Goal: Find specific page/section: Find specific page/section

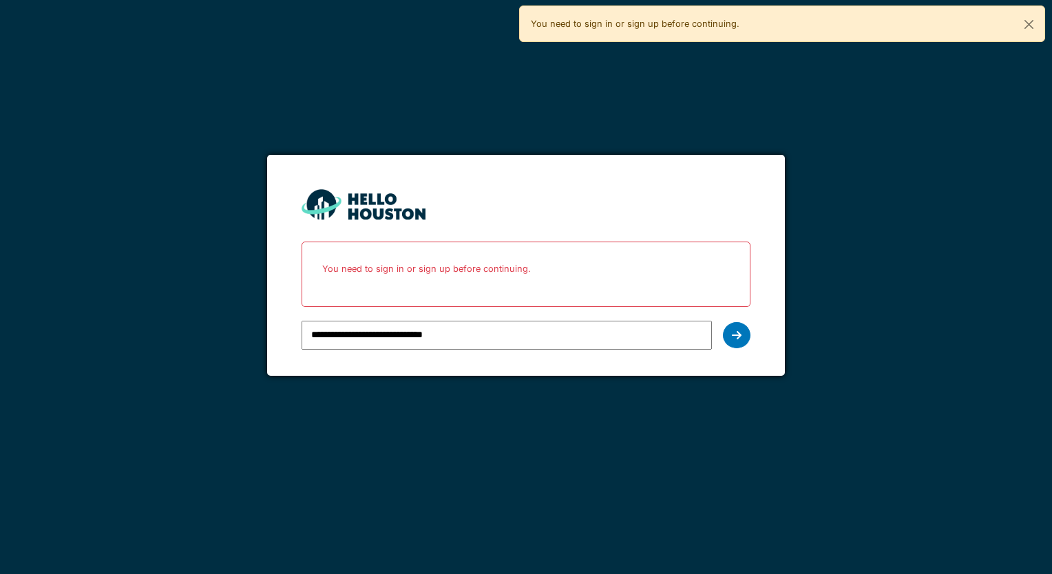
click at [721, 326] on div "**********" at bounding box center [525, 335] width 448 height 40
click at [729, 334] on div at bounding box center [737, 335] width 28 height 26
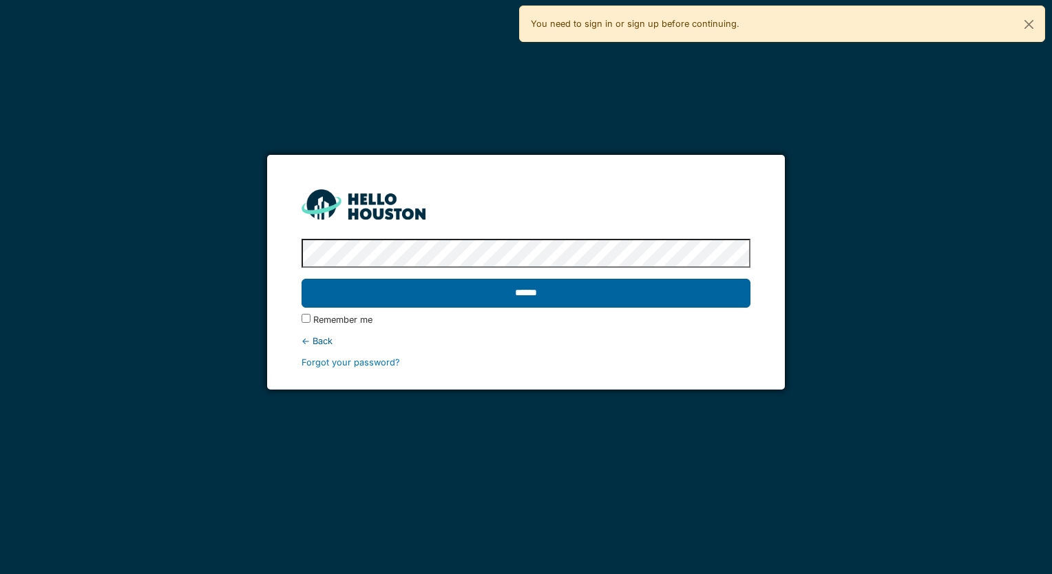
click at [505, 282] on input "******" at bounding box center [525, 293] width 448 height 29
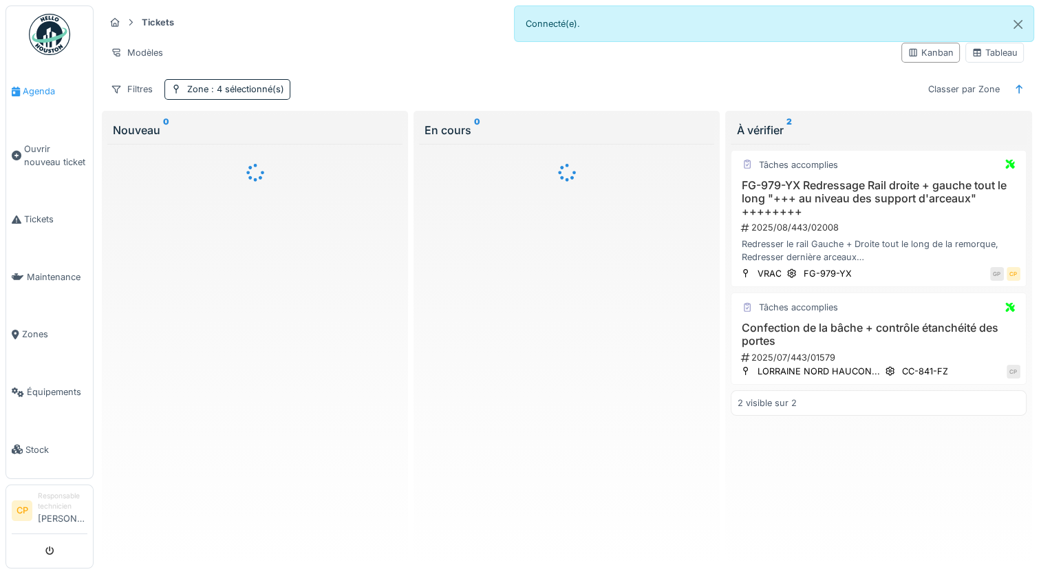
click at [41, 92] on span "Agenda" at bounding box center [55, 91] width 65 height 13
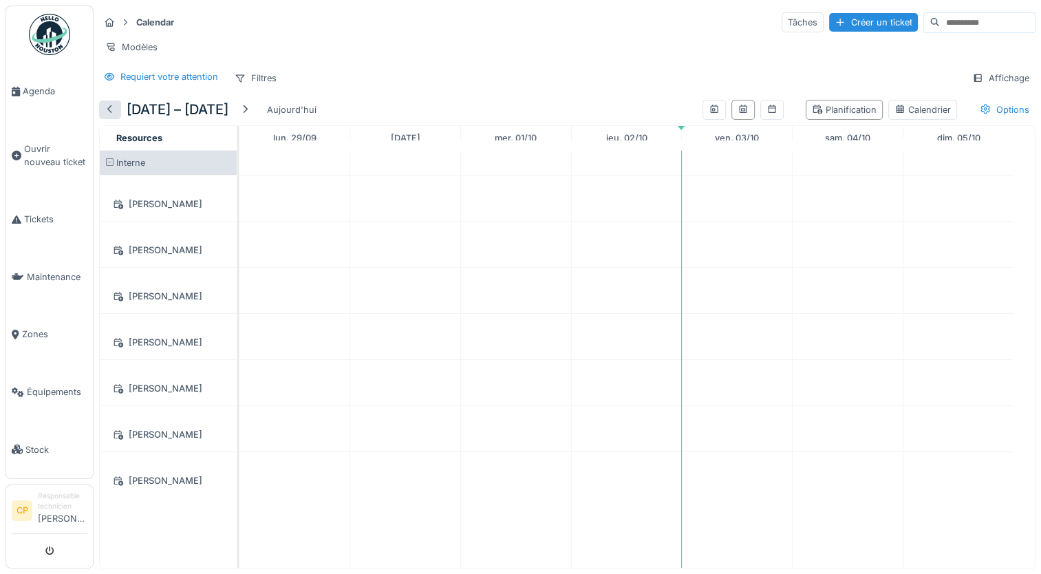
click at [114, 116] on div at bounding box center [110, 109] width 11 height 13
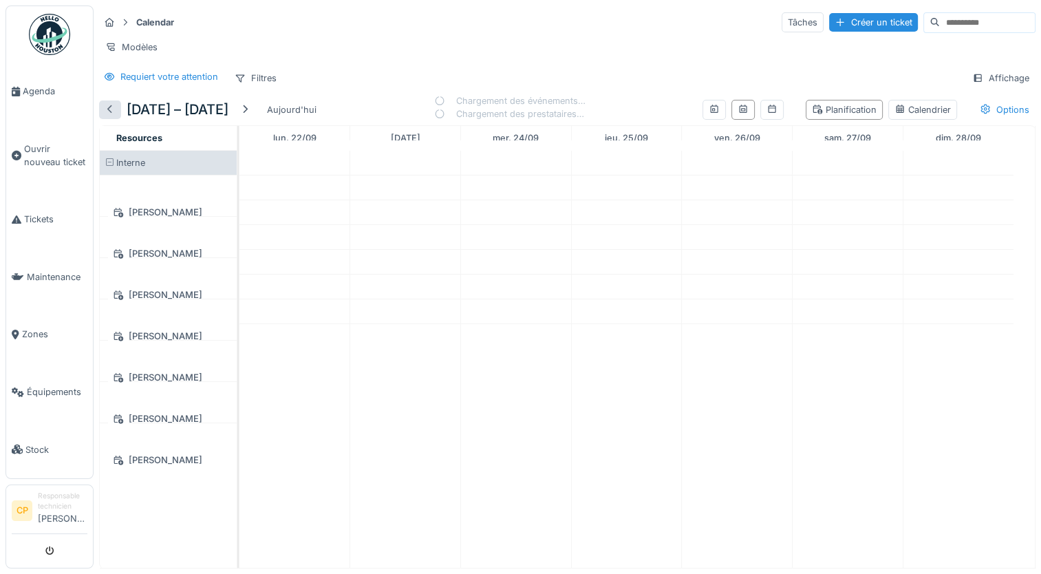
click at [114, 116] on div at bounding box center [110, 109] width 11 height 13
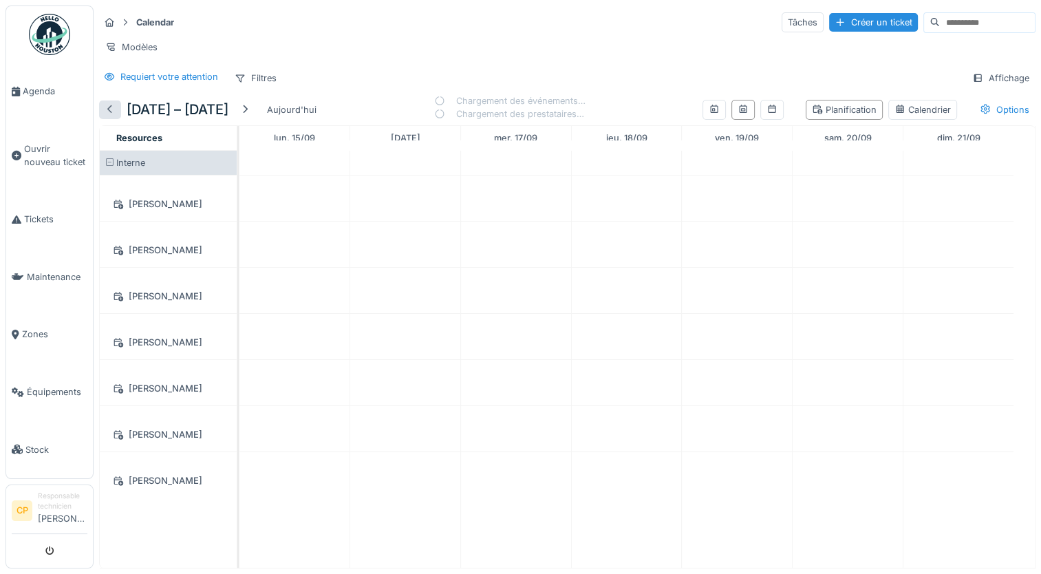
click at [114, 116] on div at bounding box center [110, 109] width 11 height 13
click at [165, 221] on div "Aziz Razzak" at bounding box center [168, 197] width 137 height 45
click at [160, 213] on div "Aziz Razzak" at bounding box center [168, 203] width 120 height 17
click at [132, 212] on div "Aziz Razzak" at bounding box center [168, 203] width 120 height 17
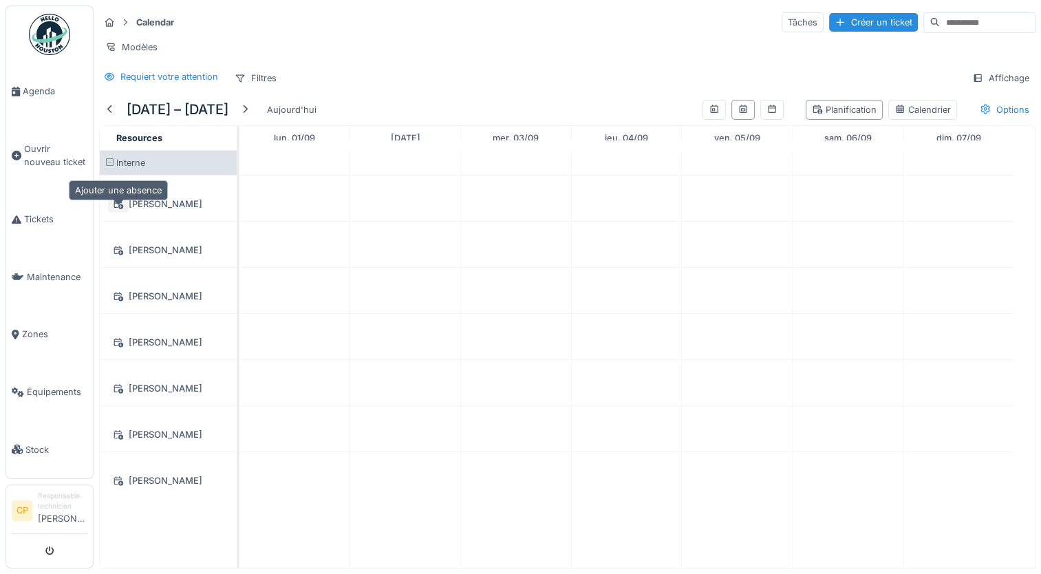
click at [118, 209] on icon at bounding box center [118, 204] width 11 height 9
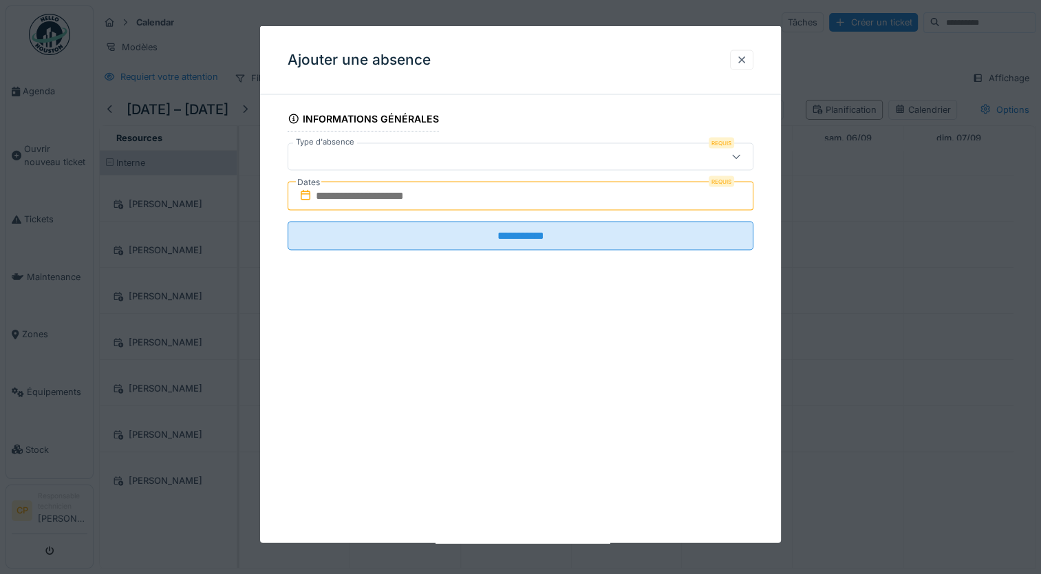
click at [754, 67] on div at bounding box center [741, 60] width 23 height 20
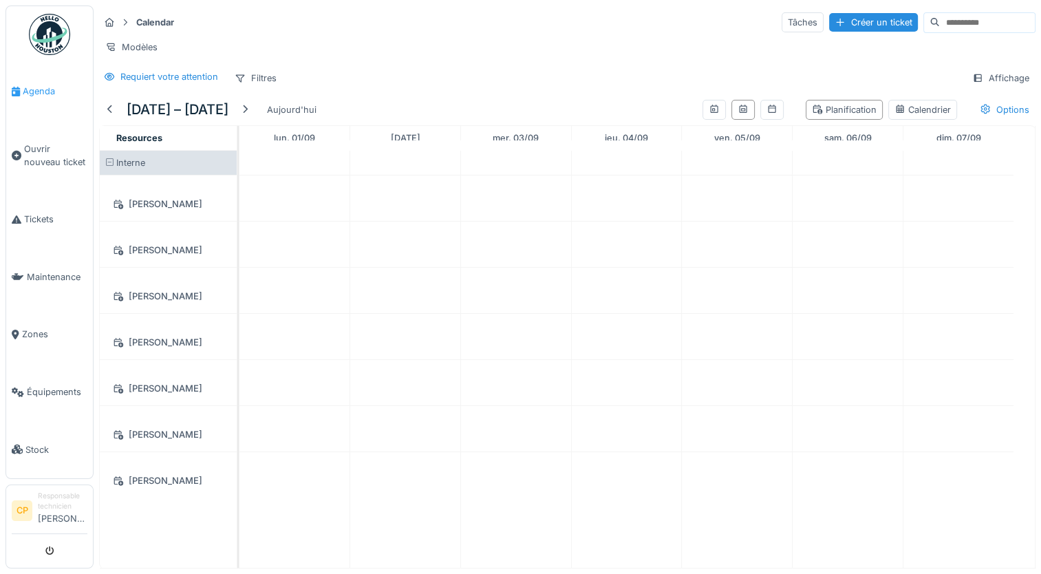
click at [46, 92] on span "Agenda" at bounding box center [55, 91] width 65 height 13
click at [110, 116] on div at bounding box center [110, 109] width 11 height 13
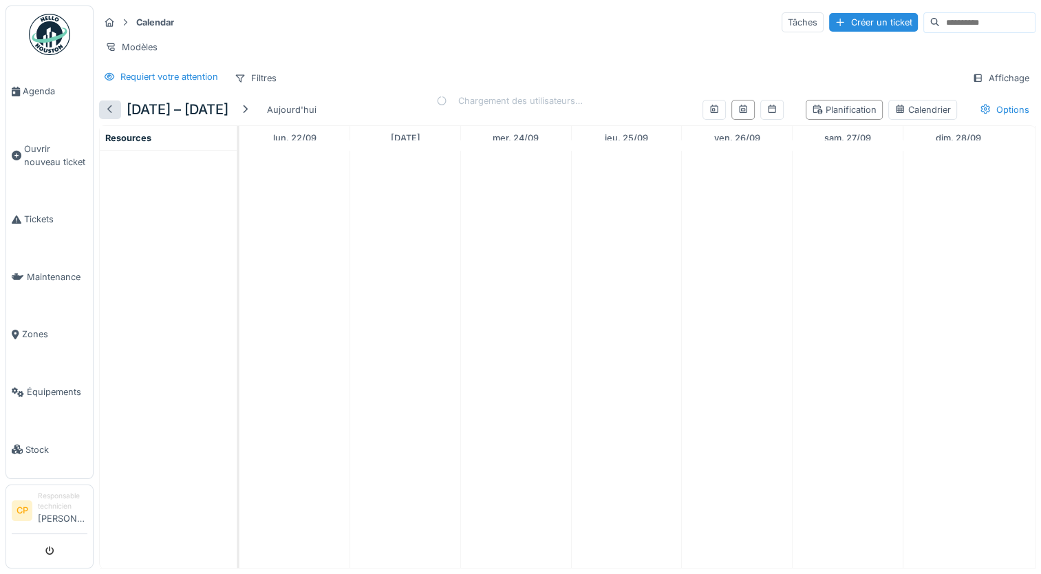
click at [110, 116] on div at bounding box center [110, 109] width 11 height 13
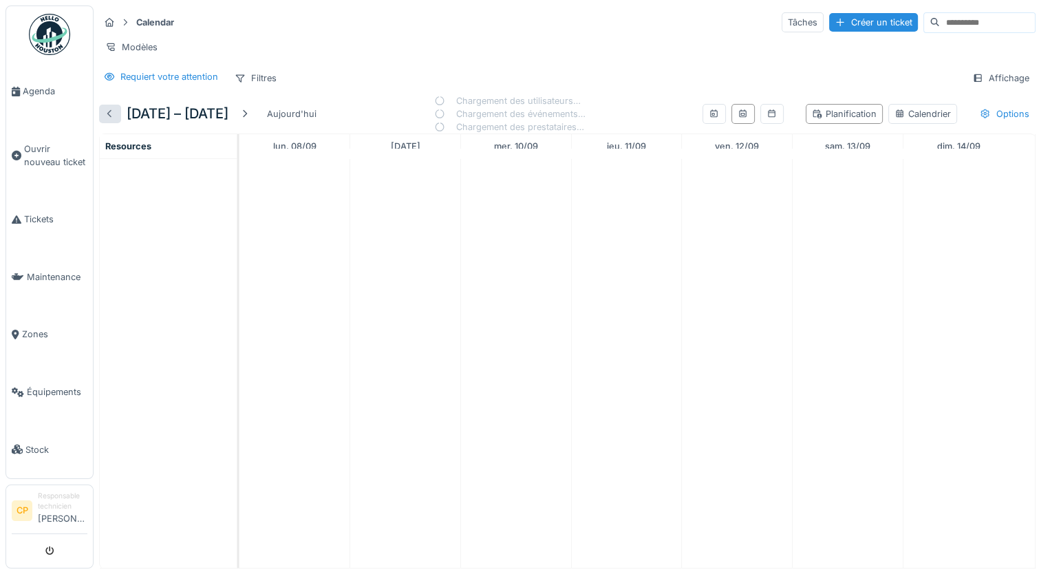
click at [110, 116] on div at bounding box center [110, 113] width 11 height 13
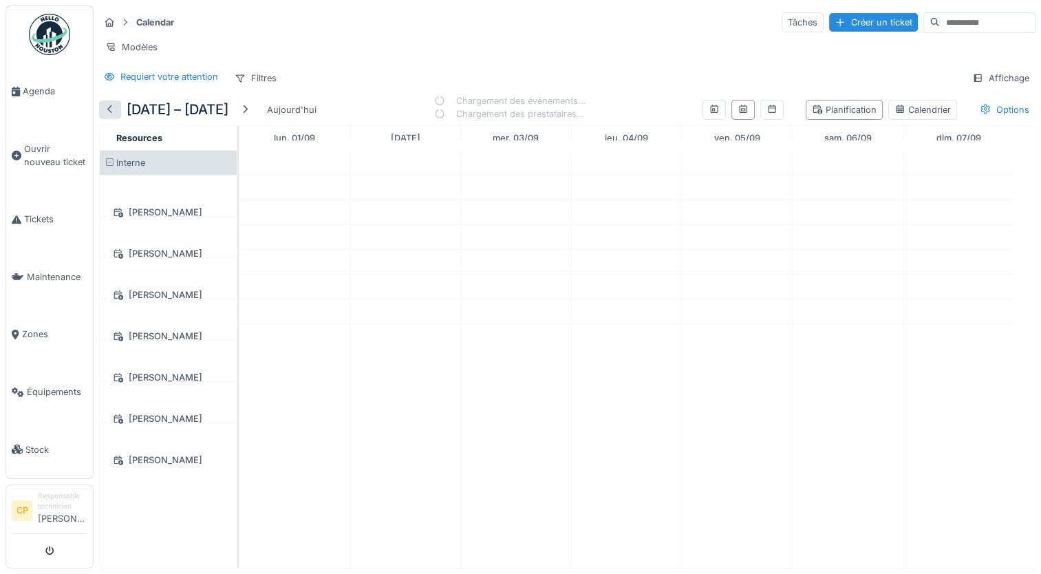
click at [110, 116] on div at bounding box center [110, 109] width 11 height 13
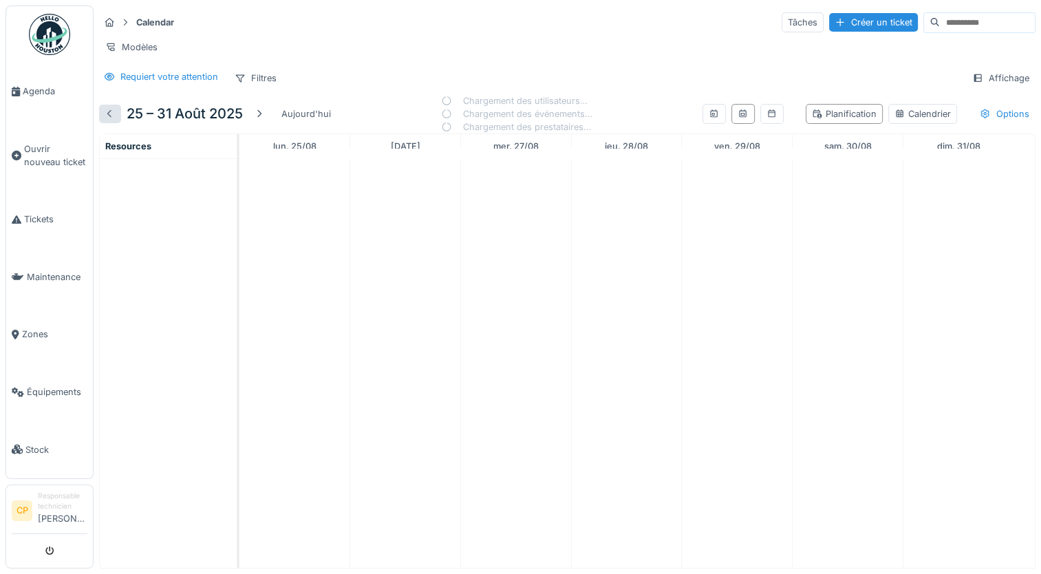
click at [110, 116] on div at bounding box center [110, 113] width 11 height 13
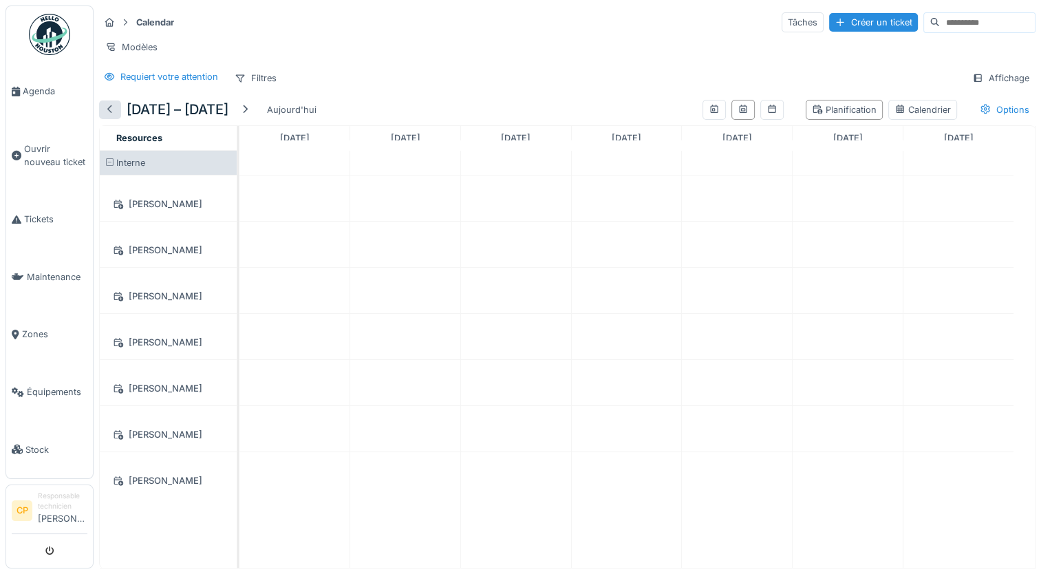
click at [110, 116] on div at bounding box center [110, 109] width 11 height 13
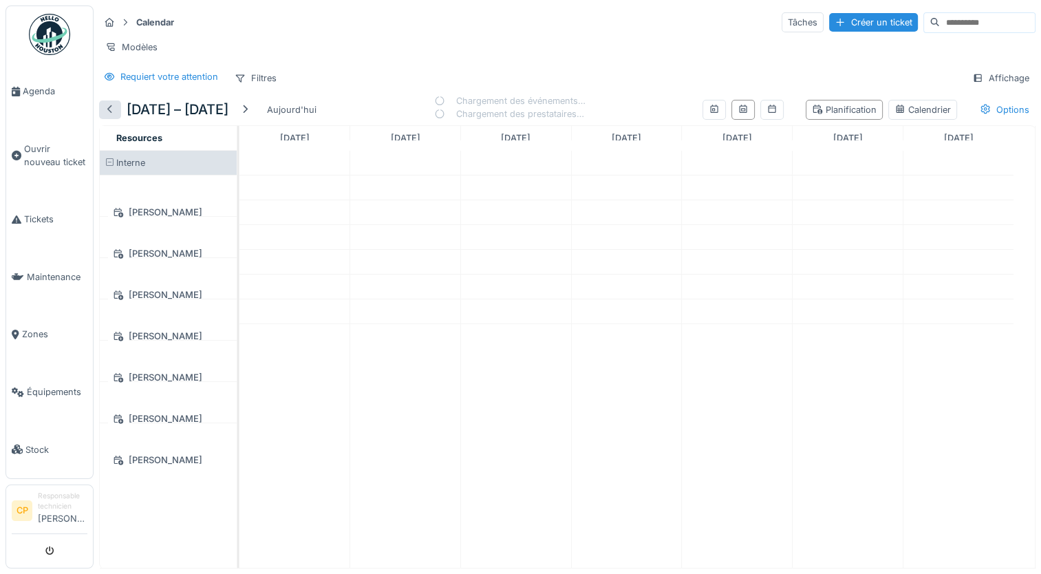
click at [110, 116] on div at bounding box center [110, 109] width 11 height 13
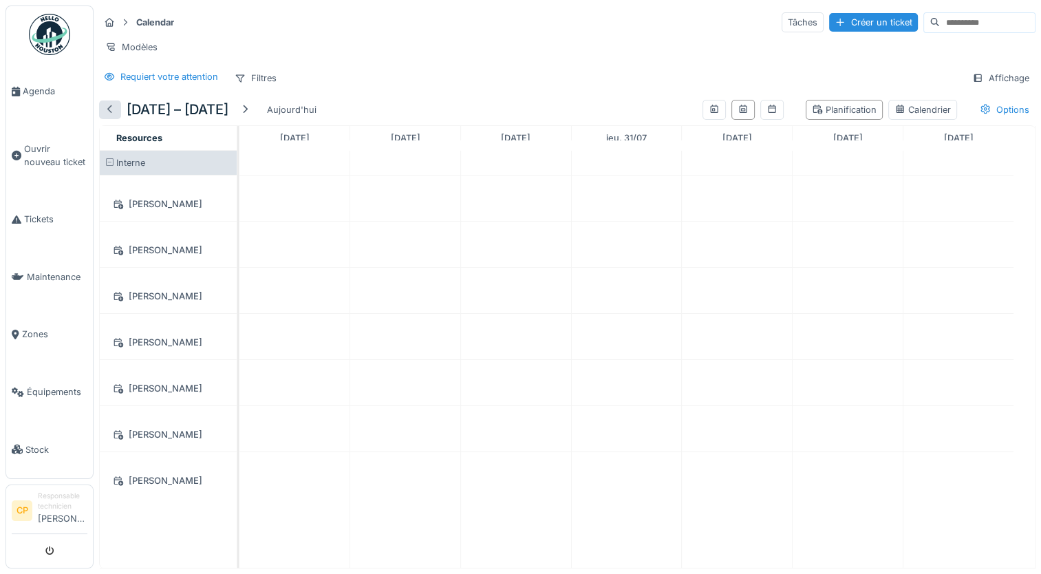
click at [110, 116] on div at bounding box center [110, 109] width 11 height 13
click at [828, 116] on div "Planification" at bounding box center [844, 109] width 65 height 13
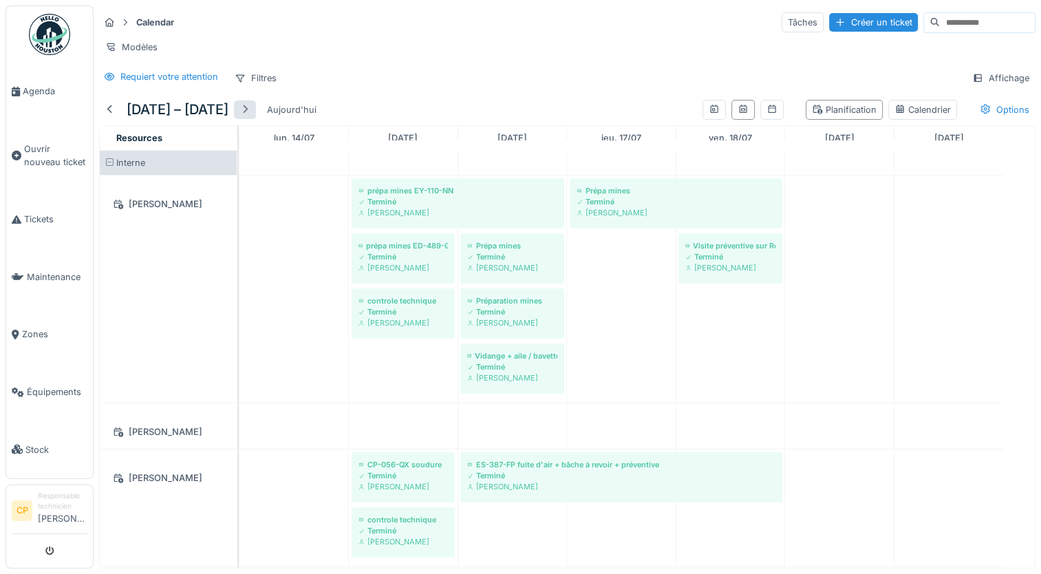
click at [250, 116] on div at bounding box center [244, 109] width 11 height 13
click at [228, 118] on h5 "14 – 20 juil. 2025" at bounding box center [178, 109] width 102 height 17
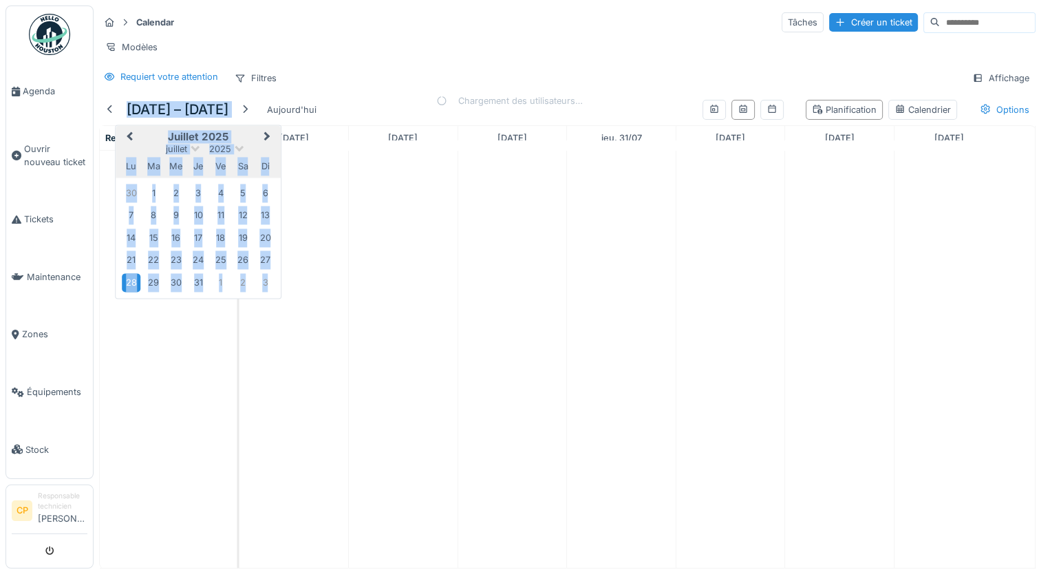
click at [228, 118] on h5 "28 juil. – 3 août 2025" at bounding box center [178, 109] width 102 height 17
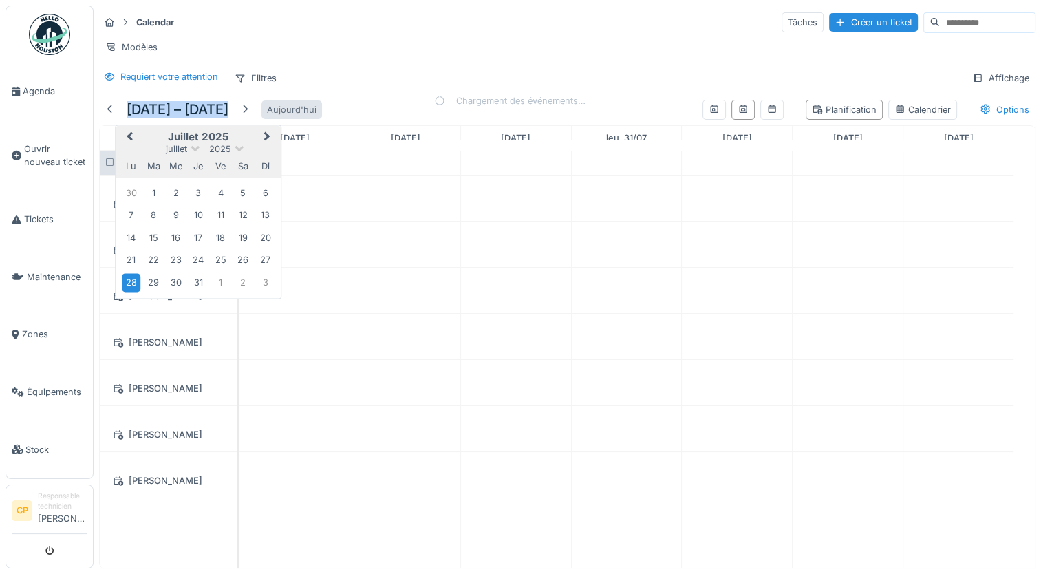
drag, startPoint x: 260, startPoint y: 118, endPoint x: 282, endPoint y: 120, distance: 22.1
click at [250, 116] on div at bounding box center [244, 109] width 11 height 13
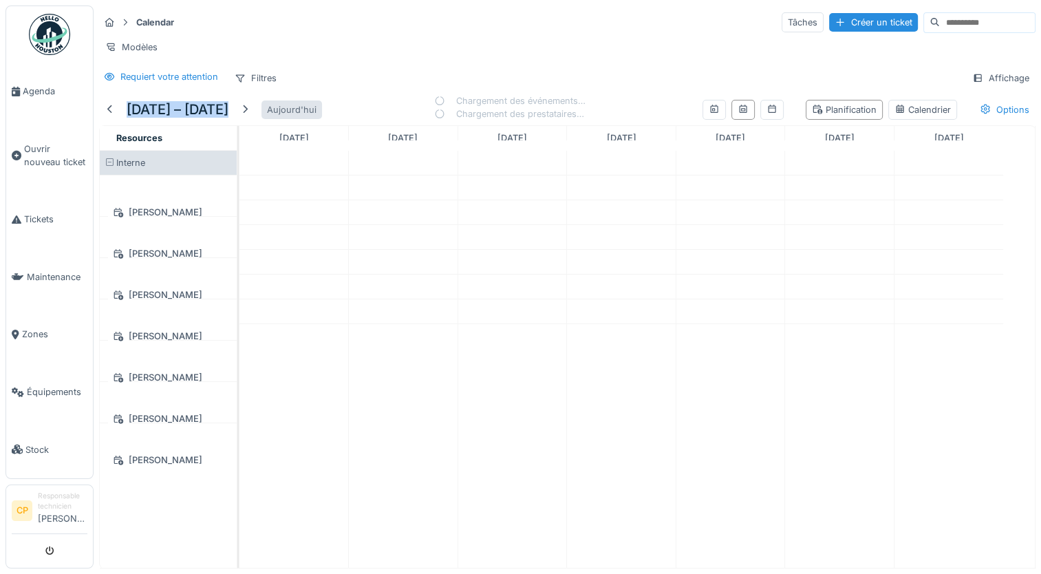
click at [286, 118] on div "Aujourd'hui" at bounding box center [292, 109] width 61 height 19
click at [250, 116] on div at bounding box center [244, 109] width 11 height 13
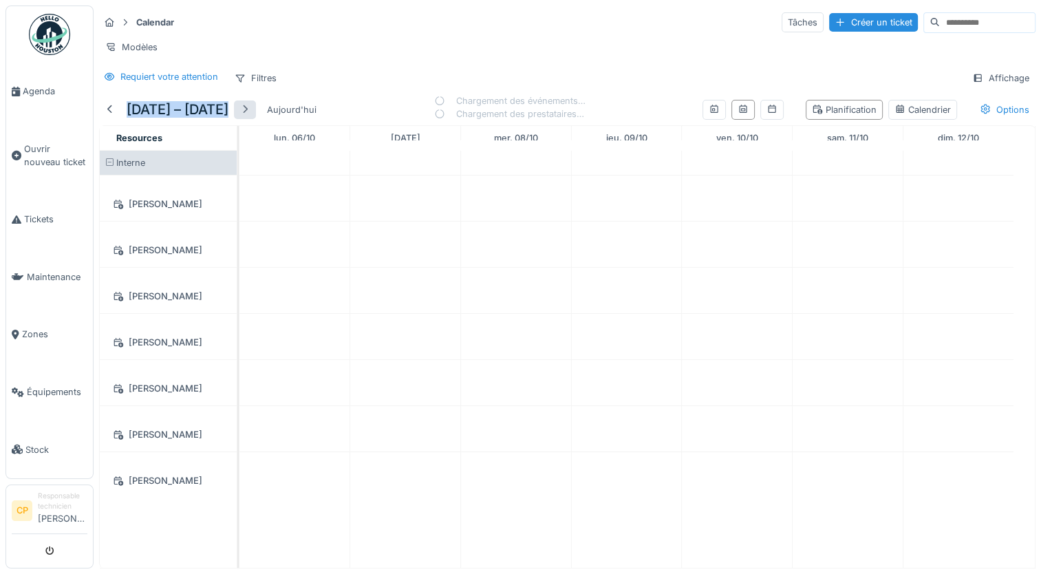
click at [248, 116] on div at bounding box center [244, 109] width 11 height 13
click at [250, 116] on div at bounding box center [244, 109] width 11 height 13
click at [254, 117] on div at bounding box center [245, 109] width 22 height 19
click at [99, 117] on div at bounding box center [110, 109] width 22 height 19
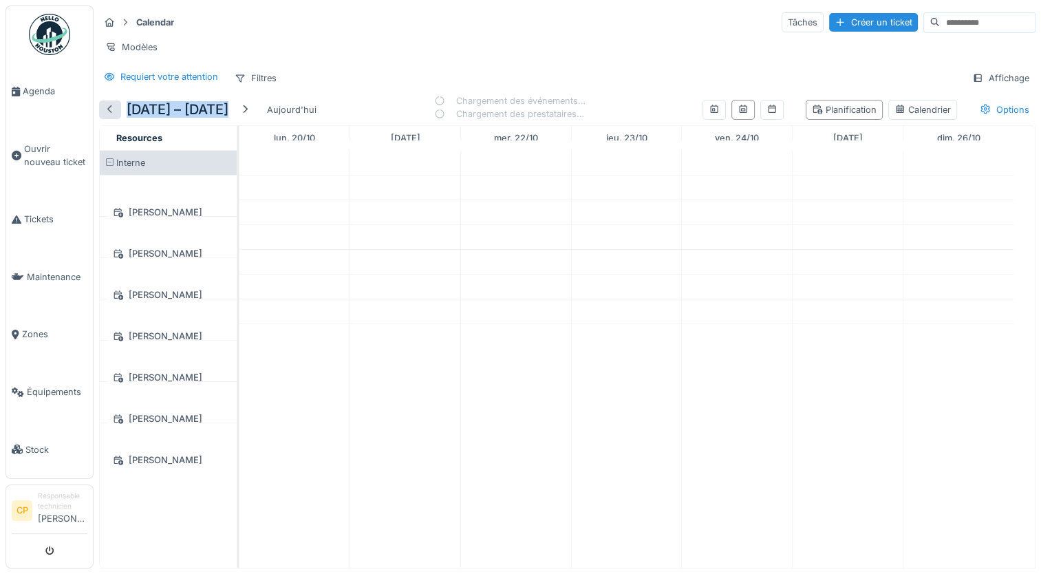
click at [105, 116] on div at bounding box center [110, 109] width 11 height 13
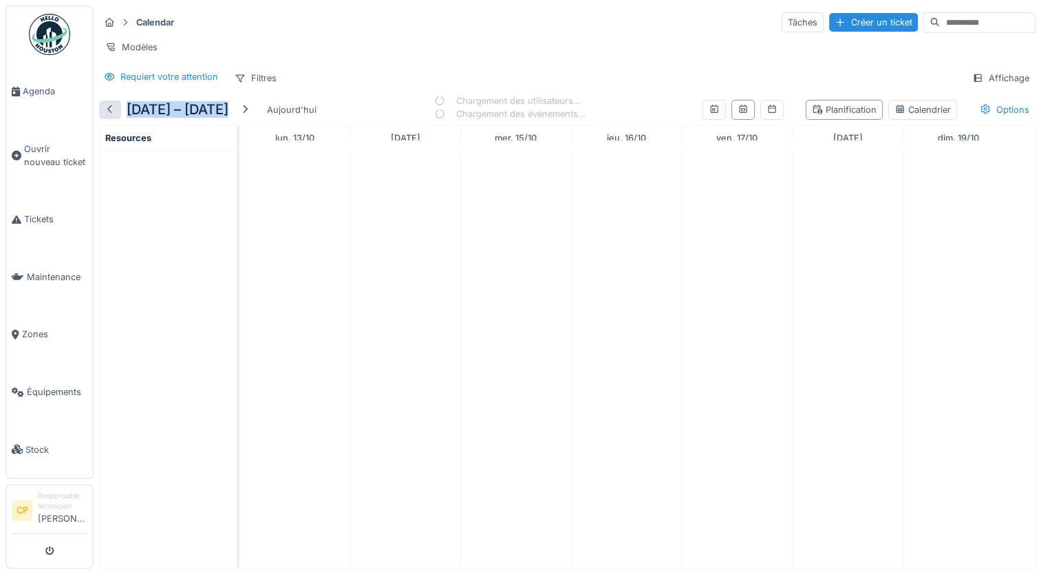
click at [105, 116] on div at bounding box center [110, 109] width 11 height 13
click at [105, 117] on div at bounding box center [110, 109] width 22 height 19
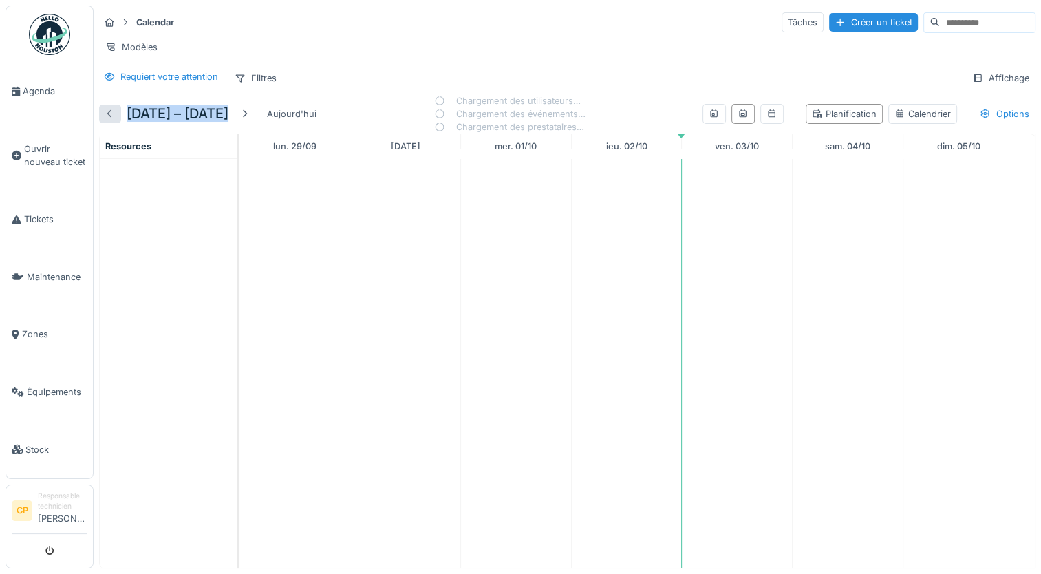
click at [105, 117] on div at bounding box center [110, 113] width 11 height 13
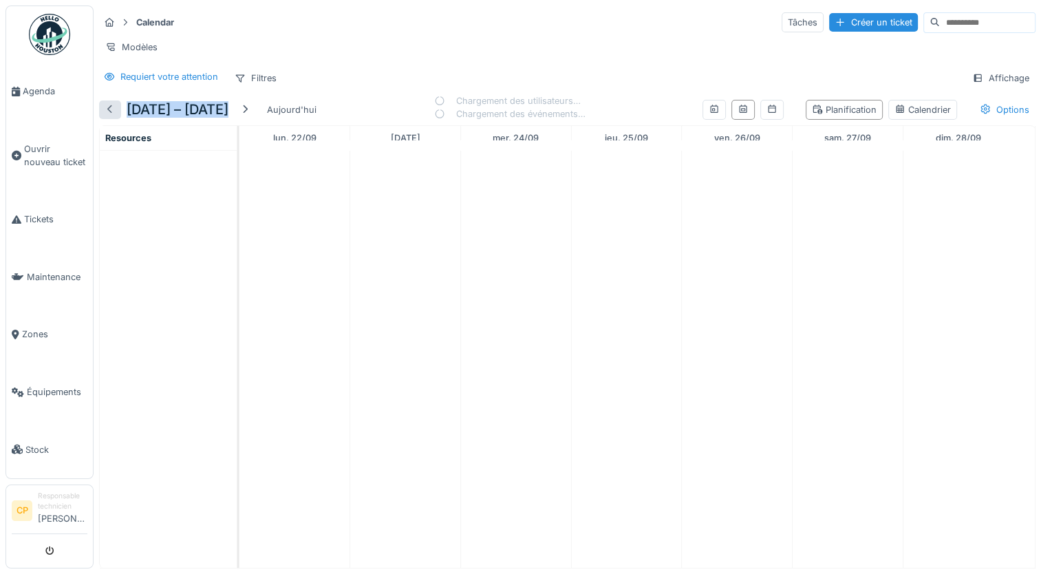
click at [105, 116] on div at bounding box center [110, 109] width 11 height 13
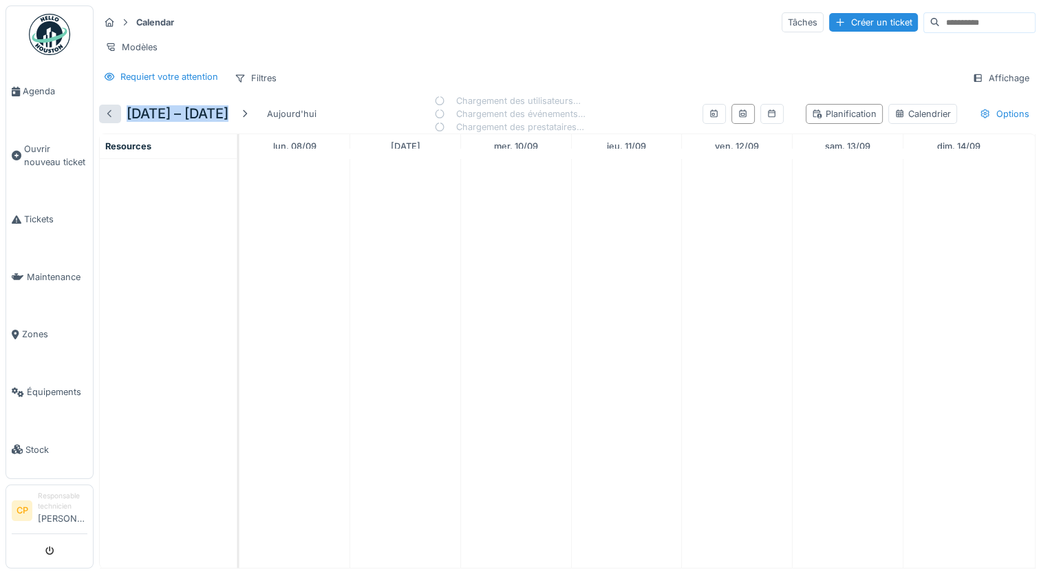
click at [105, 117] on div at bounding box center [110, 113] width 11 height 13
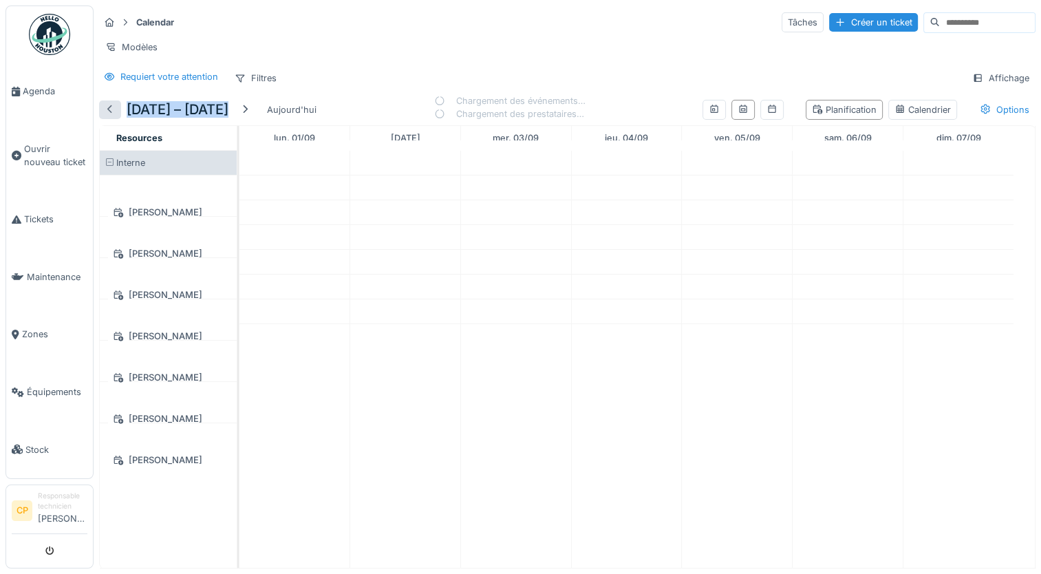
click at [105, 116] on div at bounding box center [110, 109] width 11 height 13
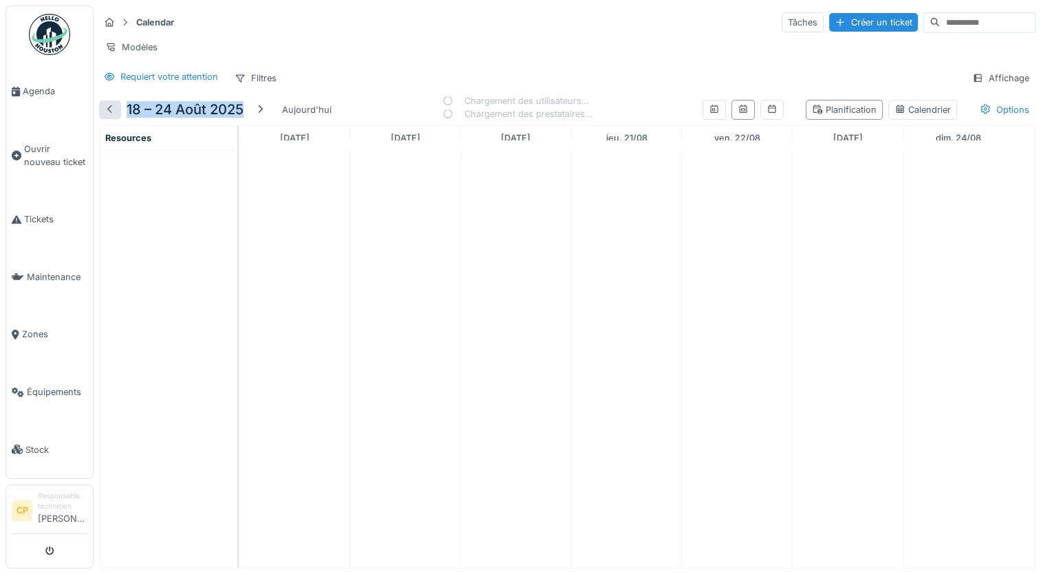
click at [105, 116] on div at bounding box center [110, 109] width 11 height 13
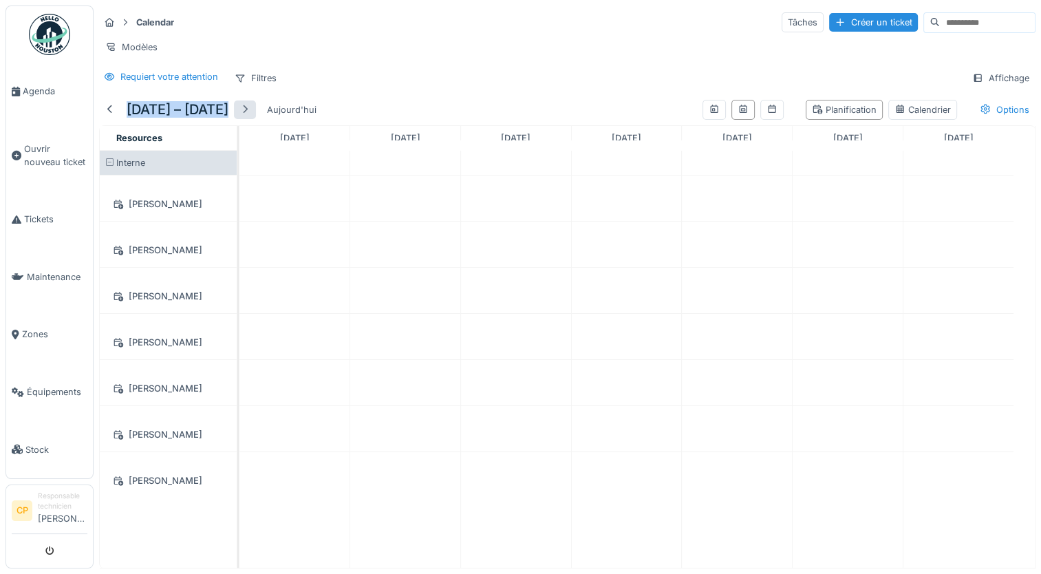
click at [250, 116] on div at bounding box center [244, 109] width 11 height 13
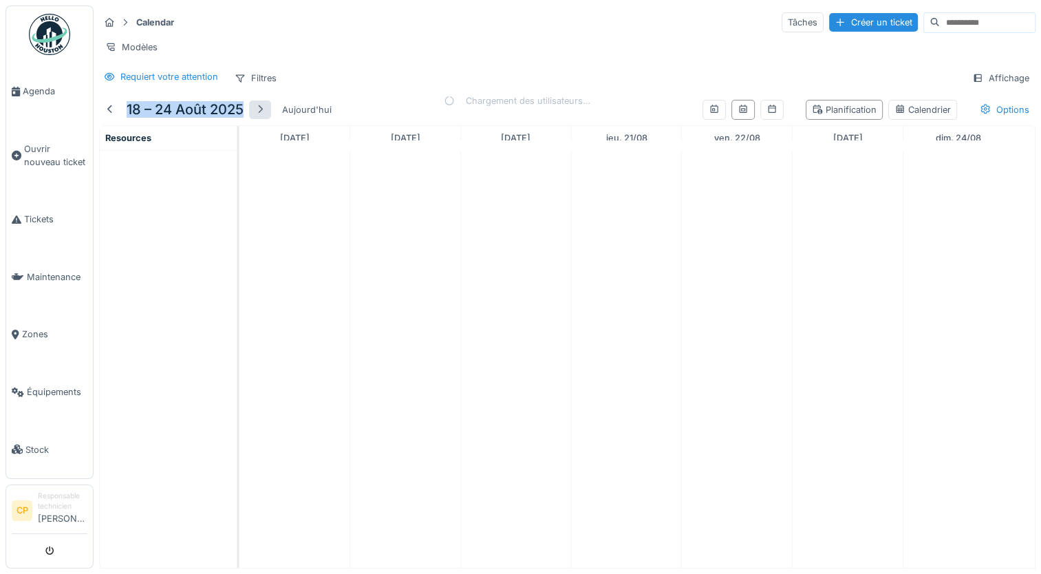
click at [255, 116] on div at bounding box center [260, 109] width 11 height 13
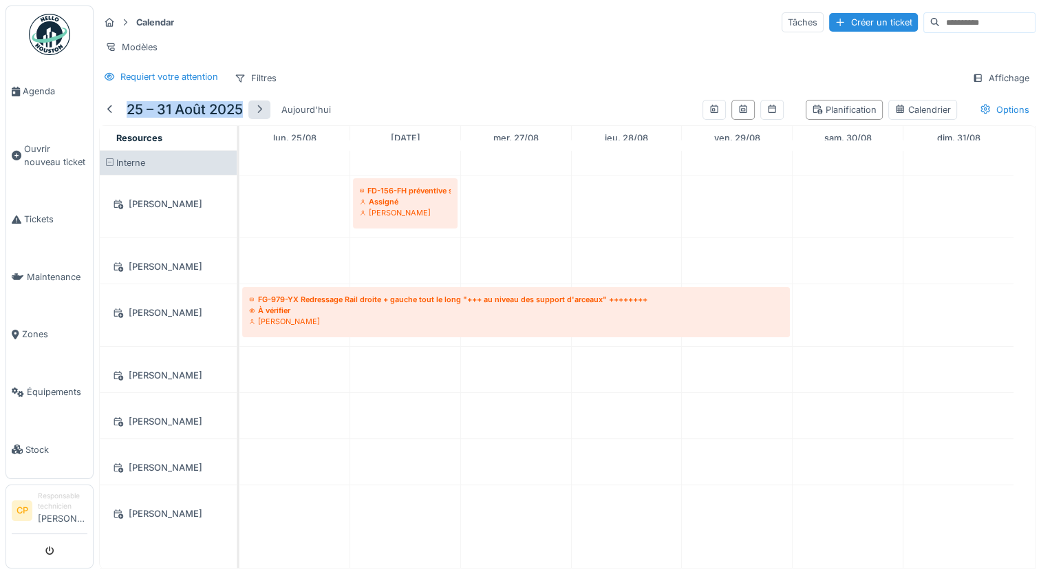
click at [255, 116] on div at bounding box center [259, 109] width 11 height 13
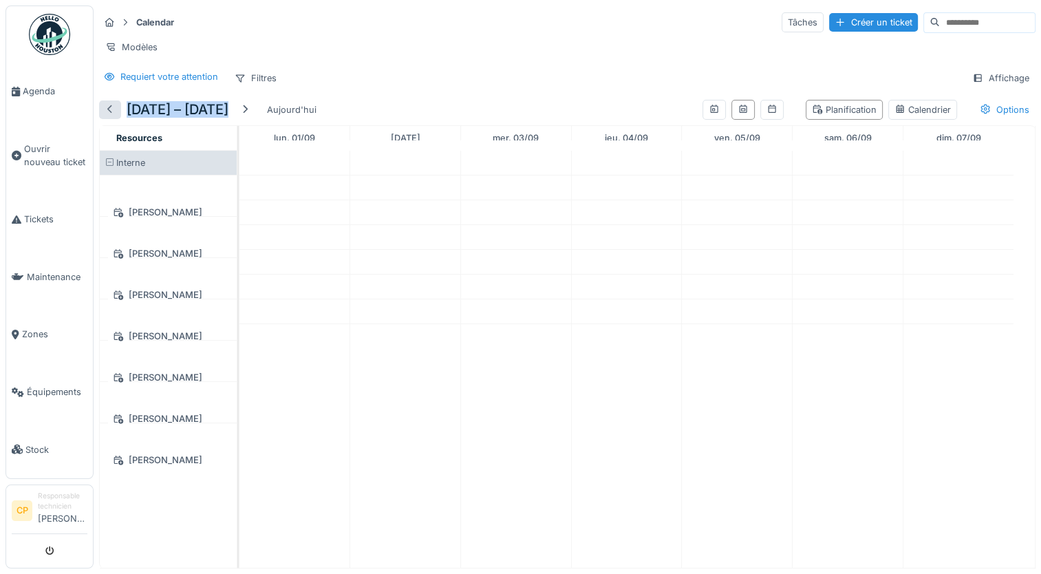
click at [113, 116] on div at bounding box center [110, 109] width 11 height 13
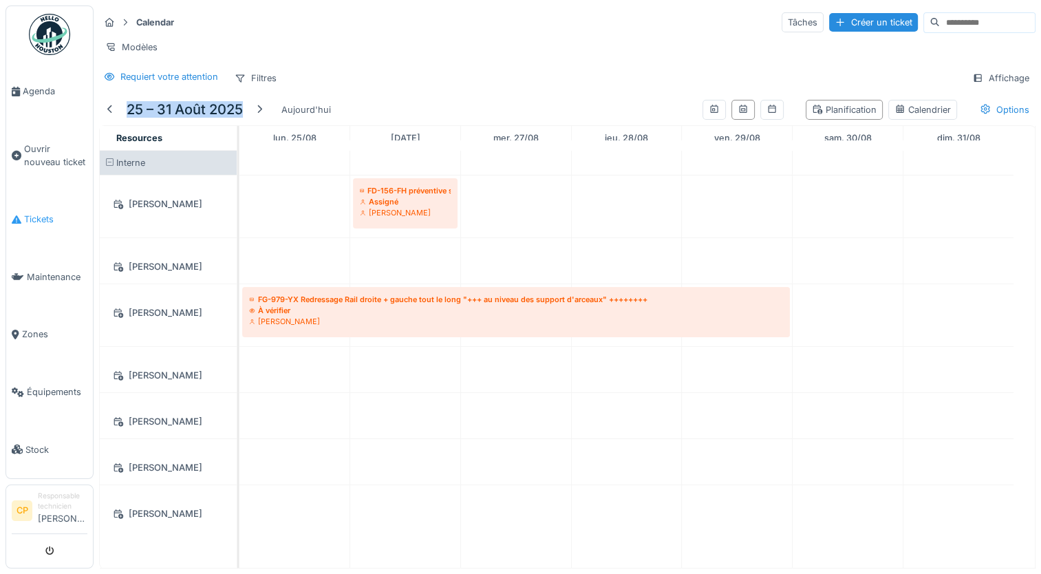
click at [41, 213] on span "Tickets" at bounding box center [55, 219] width 63 height 13
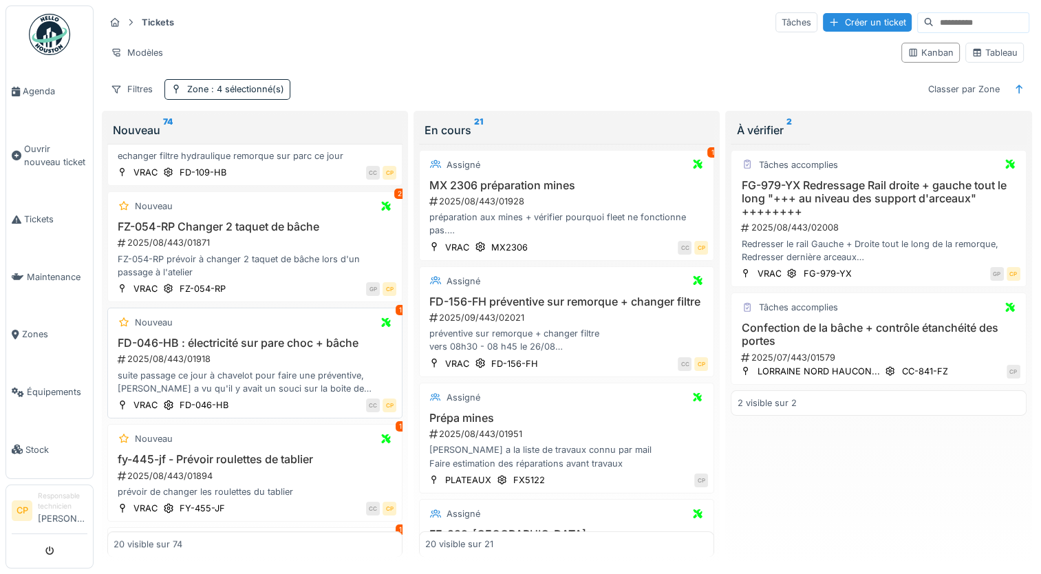
scroll to position [1308, 0]
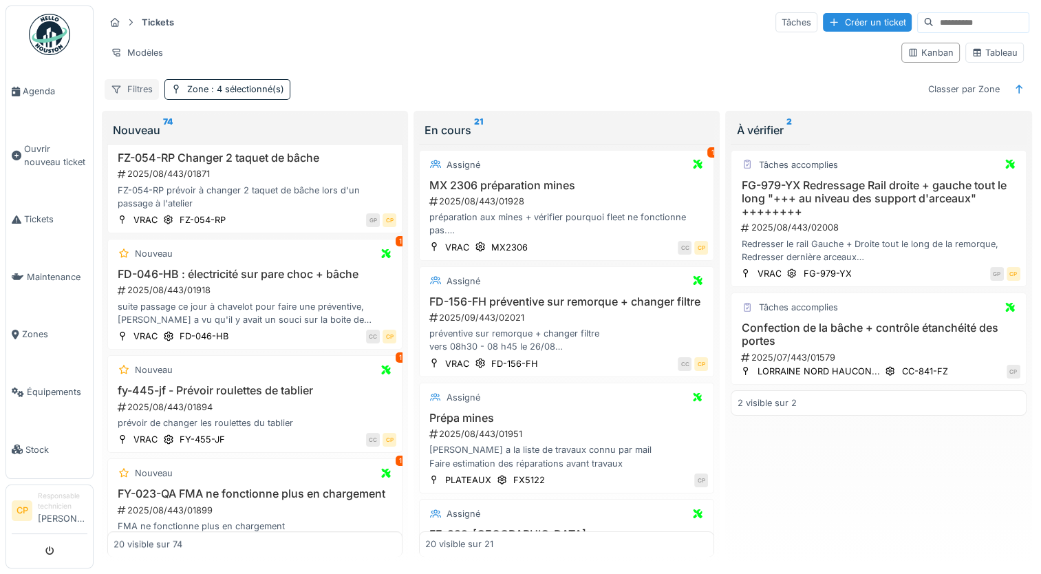
click at [138, 89] on div "Filtres" at bounding box center [132, 89] width 54 height 20
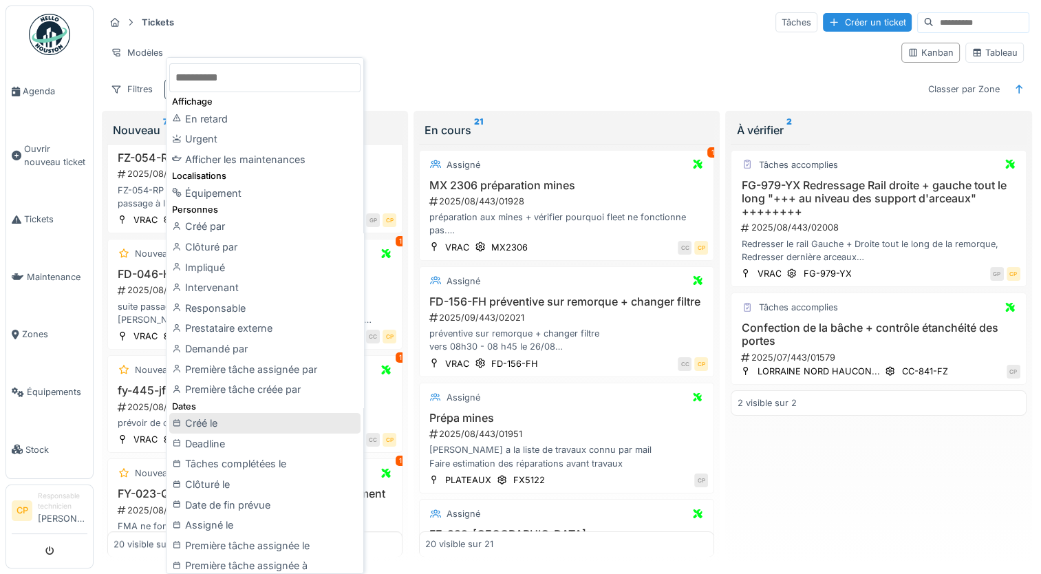
click at [238, 420] on div "Créé le" at bounding box center [264, 423] width 191 height 21
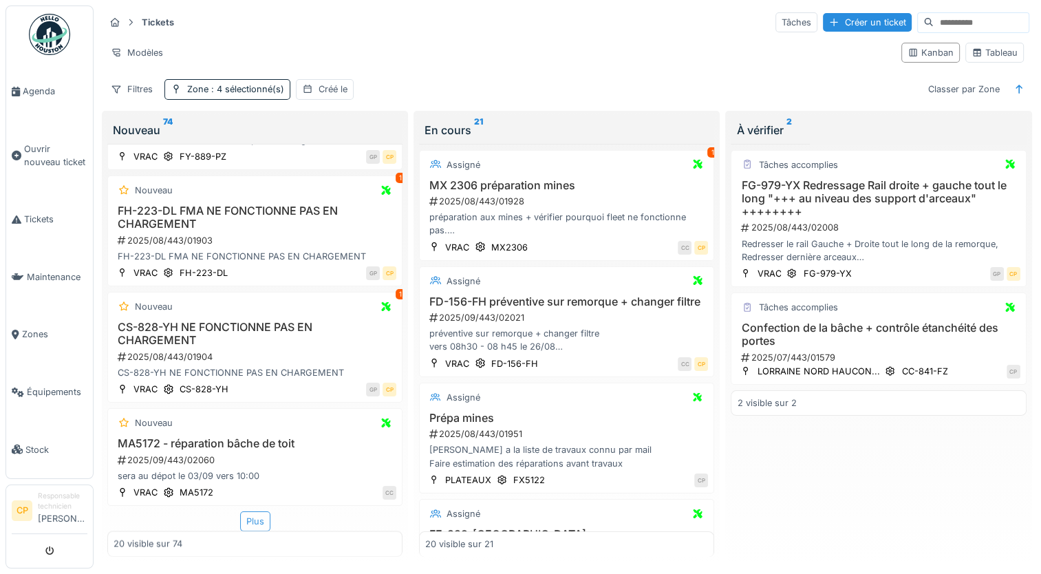
scroll to position [1957, 0]
click at [253, 511] on div "Plus" at bounding box center [255, 521] width 30 height 20
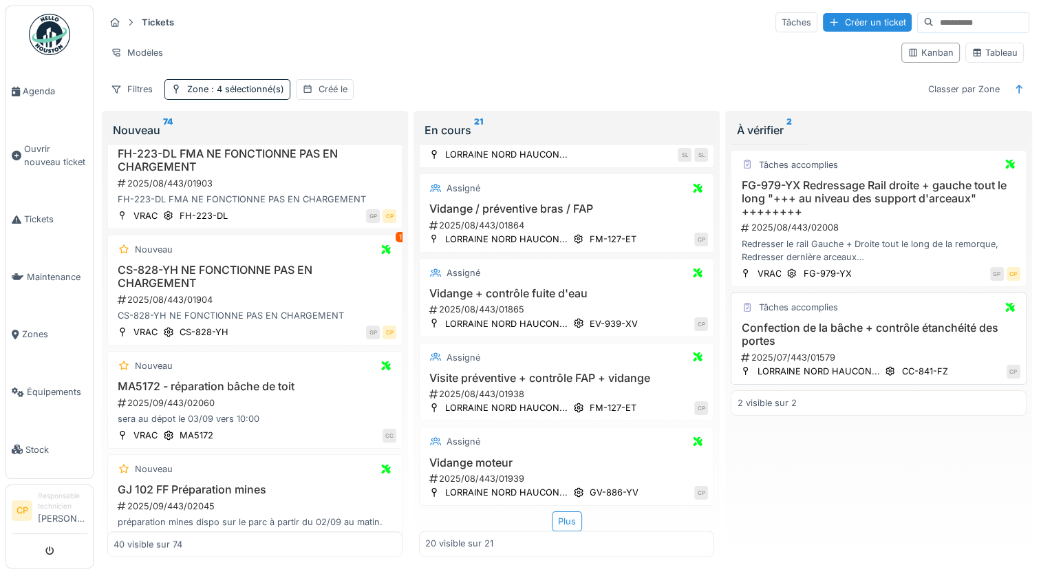
scroll to position [10, 0]
click at [557, 511] on div "Plus" at bounding box center [567, 521] width 30 height 20
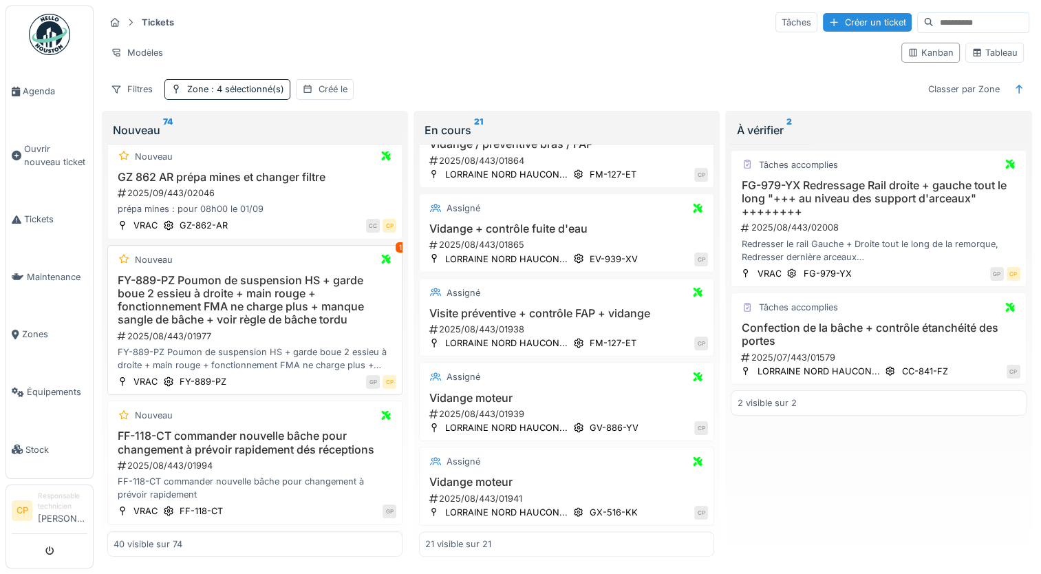
scroll to position [551, 0]
drag, startPoint x: 524, startPoint y: 358, endPoint x: 614, endPoint y: 396, distance: 98.0
drag, startPoint x: 614, startPoint y: 396, endPoint x: 837, endPoint y: 479, distance: 237.8
click at [837, 479] on div "Tâches accomplies FG-979-YX Redressage Rail droite + gauche tout le long "+++ a…" at bounding box center [878, 351] width 295 height 414
